Goal: Information Seeking & Learning: Learn about a topic

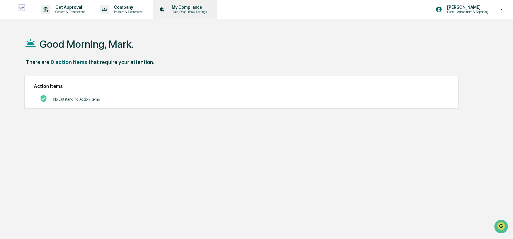
click at [188, 11] on p "Data, Deadlines & Settings" at bounding box center [188, 12] width 43 height 4
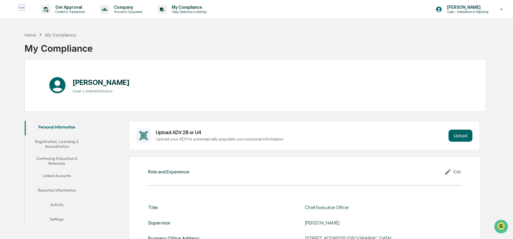
click at [60, 175] on button "Linked Accounts" at bounding box center [57, 176] width 64 height 15
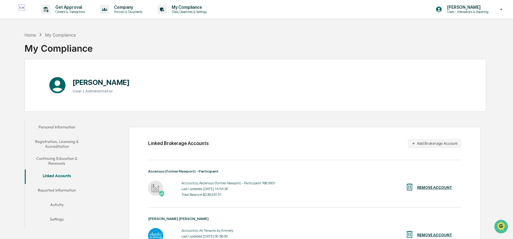
click at [64, 157] on button "Continuing Education & Renewals" at bounding box center [57, 160] width 64 height 17
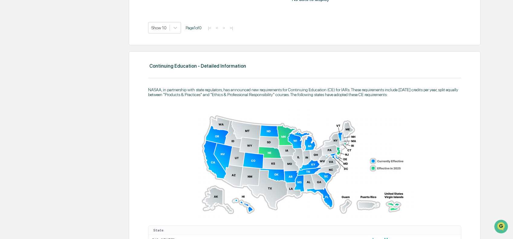
scroll to position [332, 0]
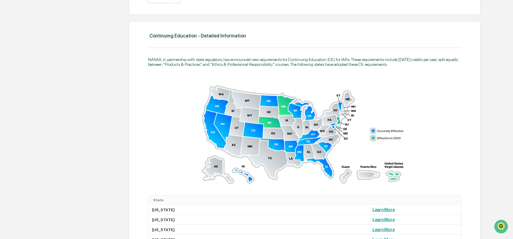
click at [325, 167] on img at bounding box center [304, 132] width 219 height 117
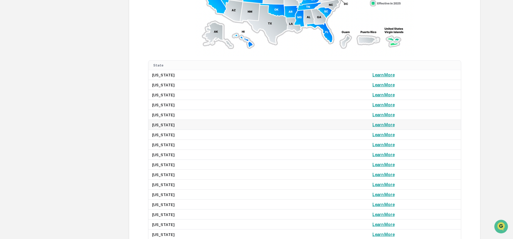
scroll to position [544, 0]
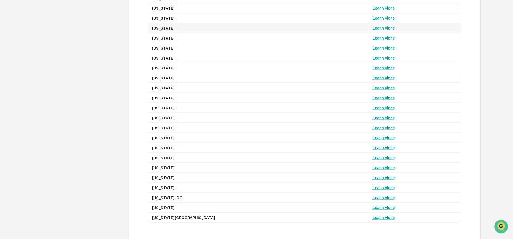
click at [372, 27] on link "Learn More" at bounding box center [383, 28] width 22 height 5
